Goal: Check status

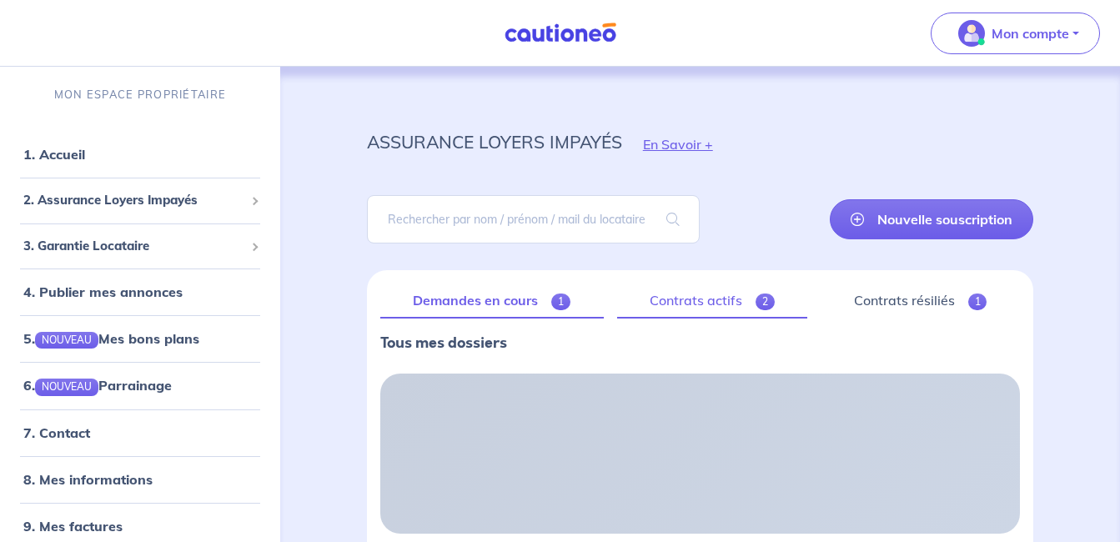
click at [705, 303] on link "Contrats actifs 2" at bounding box center [712, 300] width 191 height 35
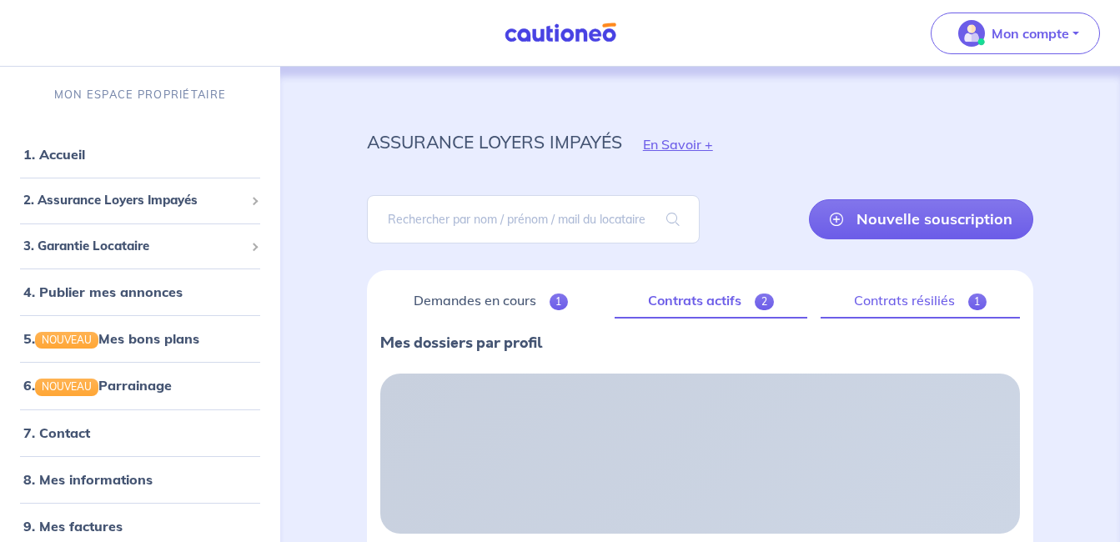
click at [929, 296] on link "Contrats résiliés 1" at bounding box center [919, 300] width 199 height 35
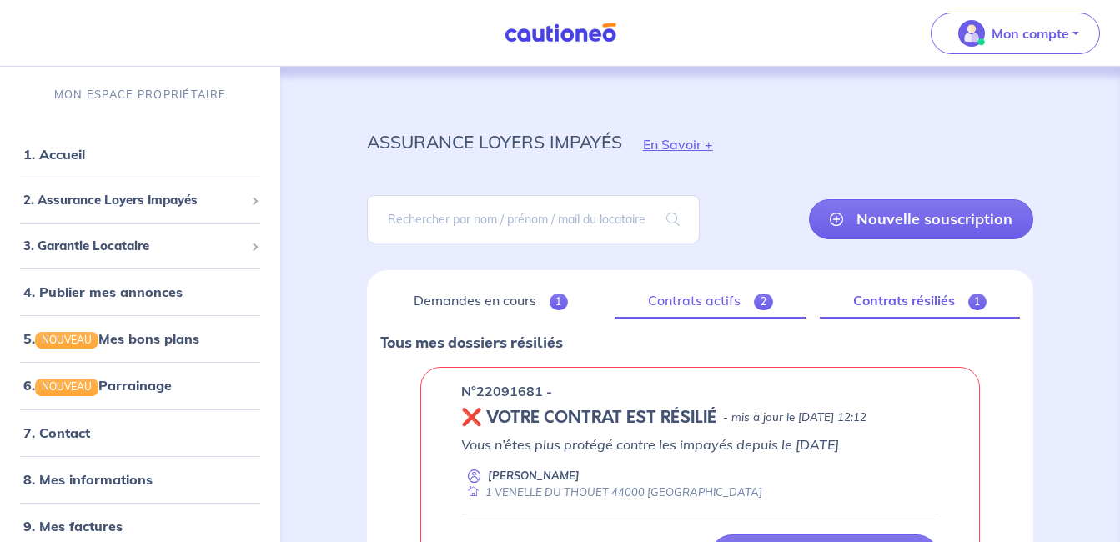
scroll to position [165, 0]
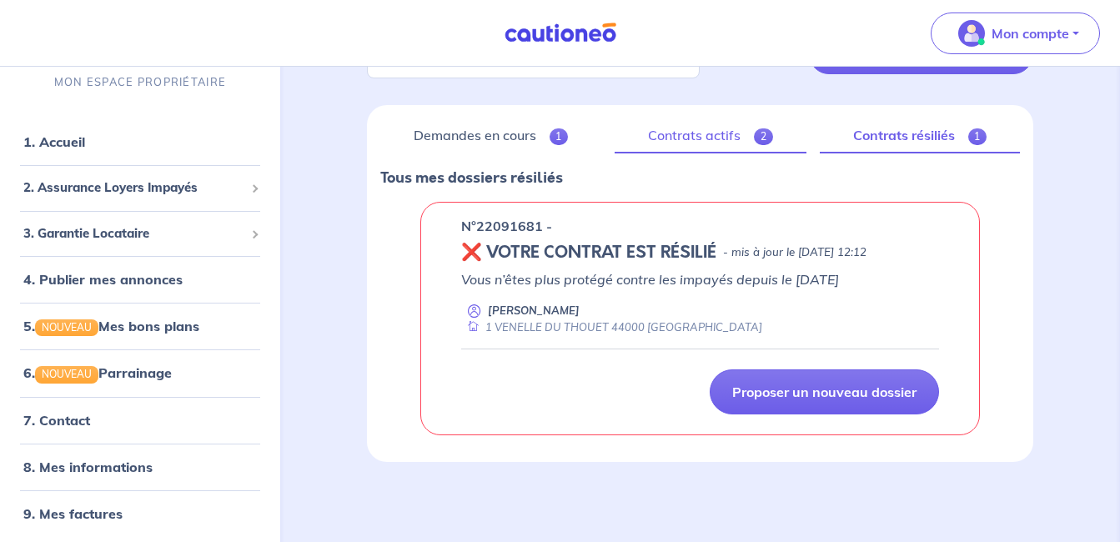
click at [679, 134] on link "Contrats actifs 2" at bounding box center [709, 135] width 191 height 35
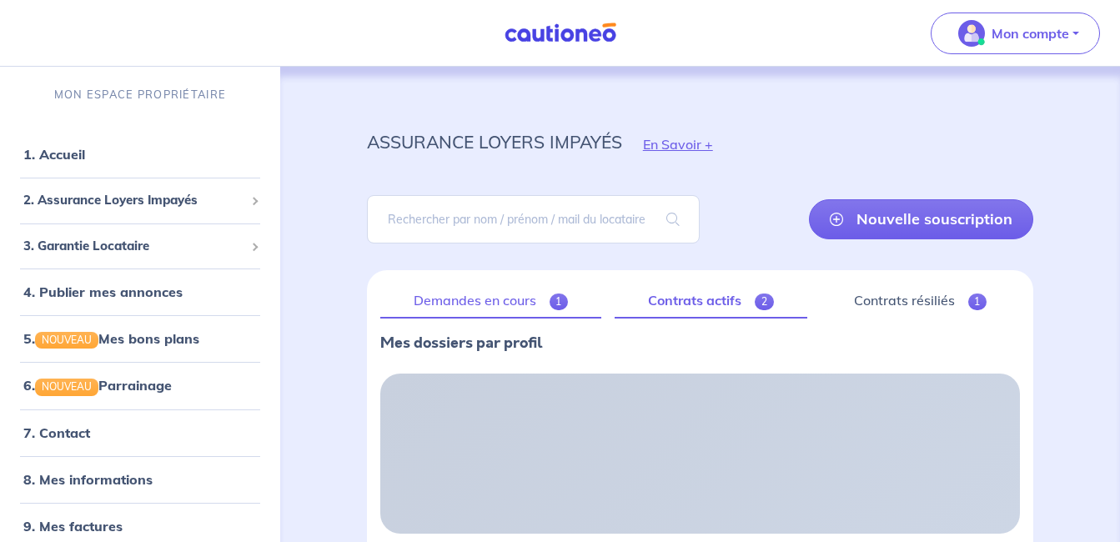
click at [459, 304] on link "Demandes en cours 1" at bounding box center [490, 300] width 221 height 35
